Goal: Navigation & Orientation: Find specific page/section

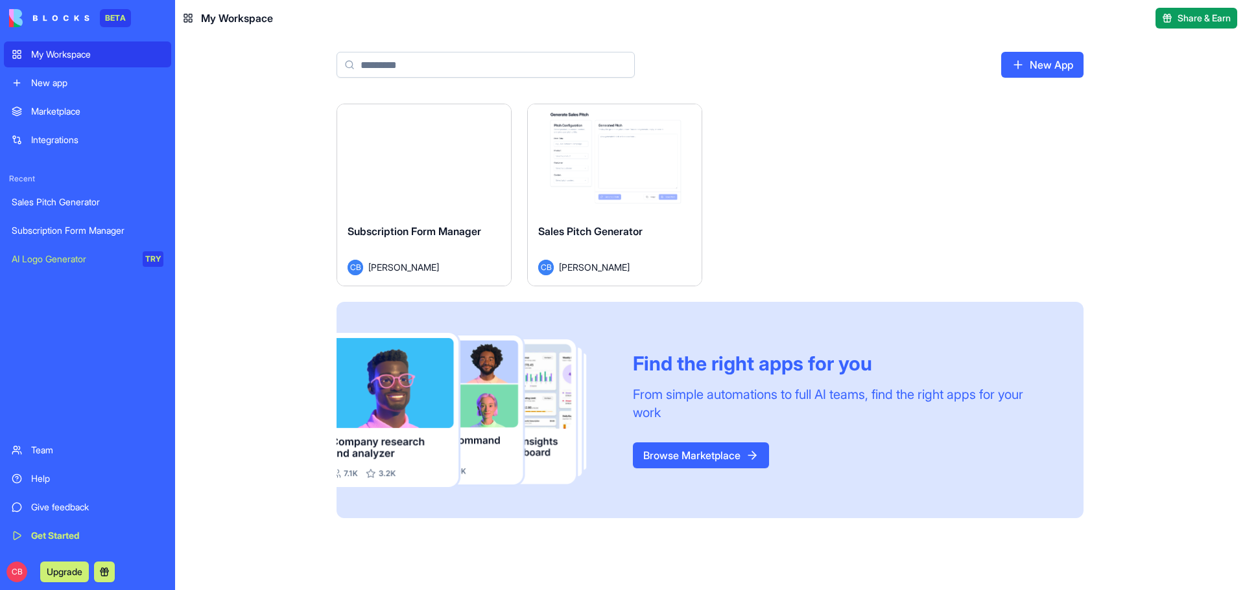
click at [102, 261] on div "AI Logo Generator" at bounding box center [73, 259] width 122 height 13
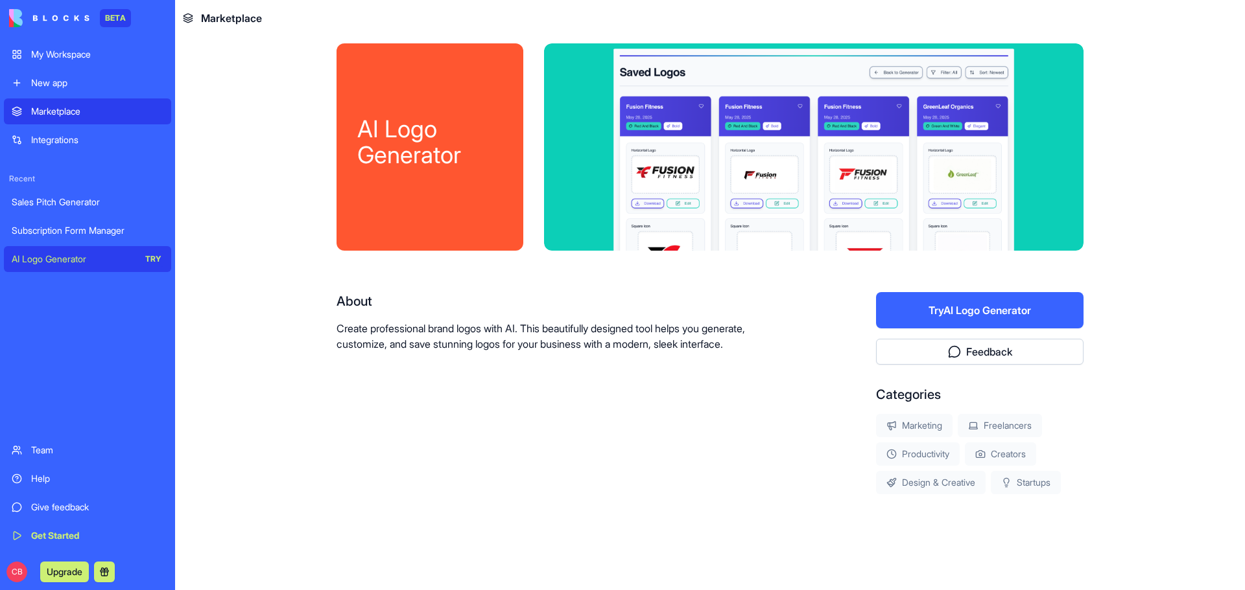
scroll to position [11, 0]
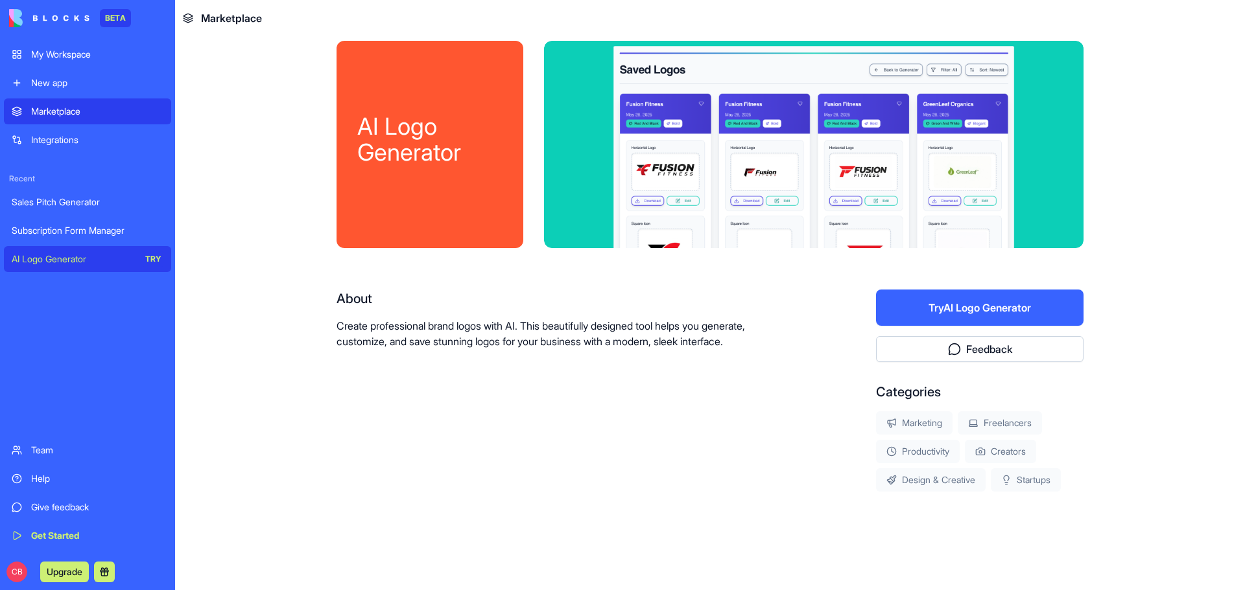
click at [45, 228] on div "Subscription Form Manager" at bounding box center [88, 230] width 152 height 13
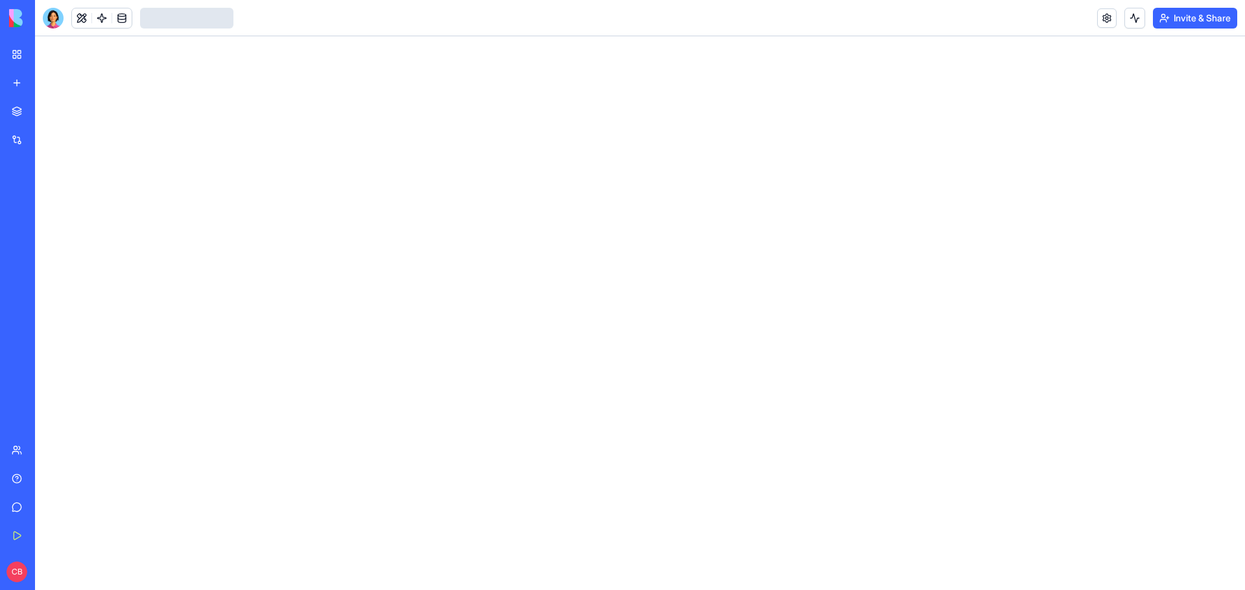
click at [48, 205] on div "Sales Pitch Generator" at bounding box center [30, 202] width 36 height 13
click at [48, 59] on div "My Workspace" at bounding box center [39, 54] width 17 height 13
